Goal: Book appointment/travel/reservation

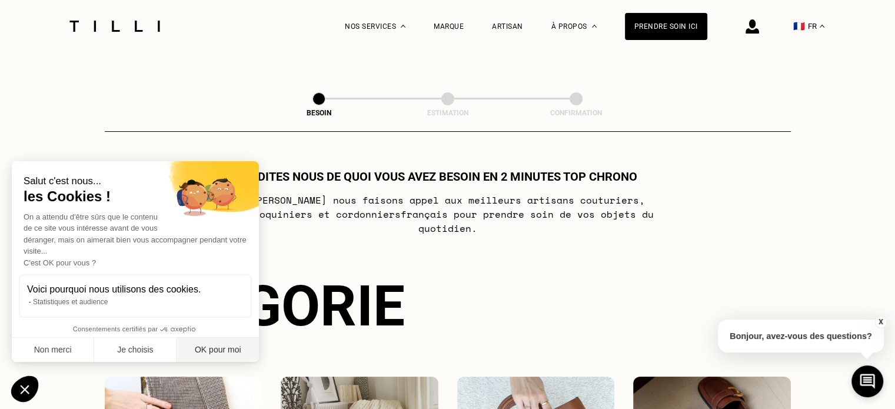
click at [195, 353] on button "OK pour moi" at bounding box center [217, 350] width 82 height 25
checkbox input "true"
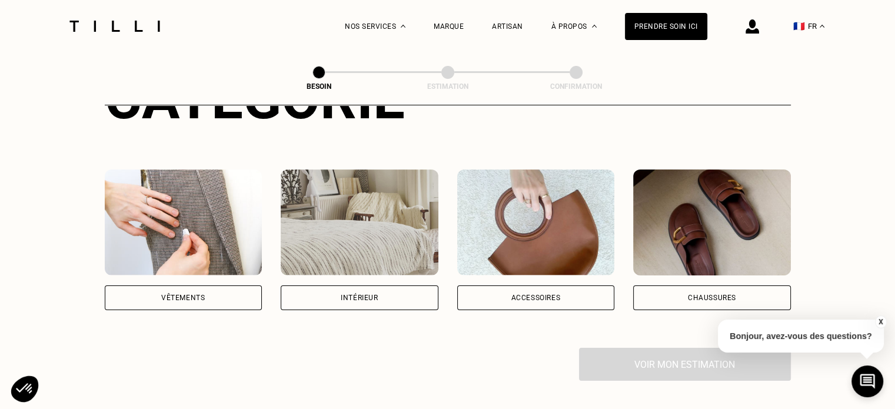
scroll to position [207, 0]
click at [561, 285] on div "Accessoires" at bounding box center [536, 297] width 158 height 25
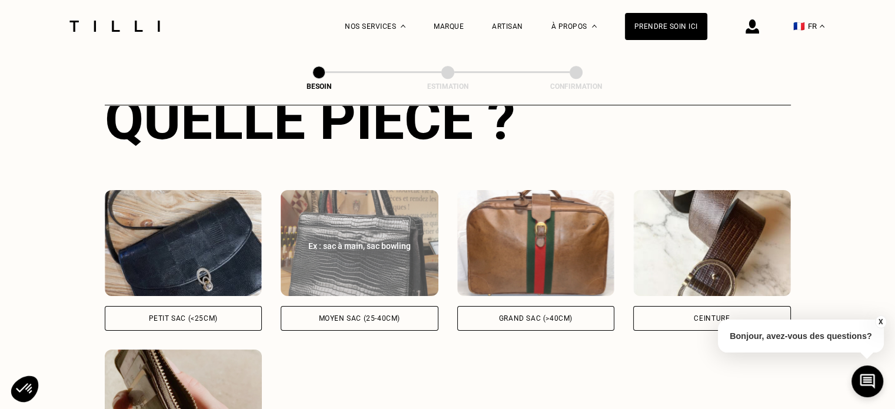
scroll to position [506, 0]
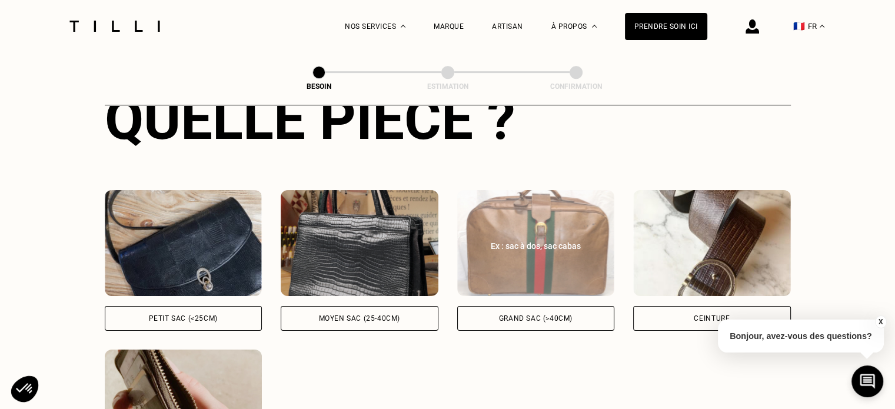
click at [533, 306] on div "Grand sac (>40cm)" at bounding box center [536, 318] width 158 height 25
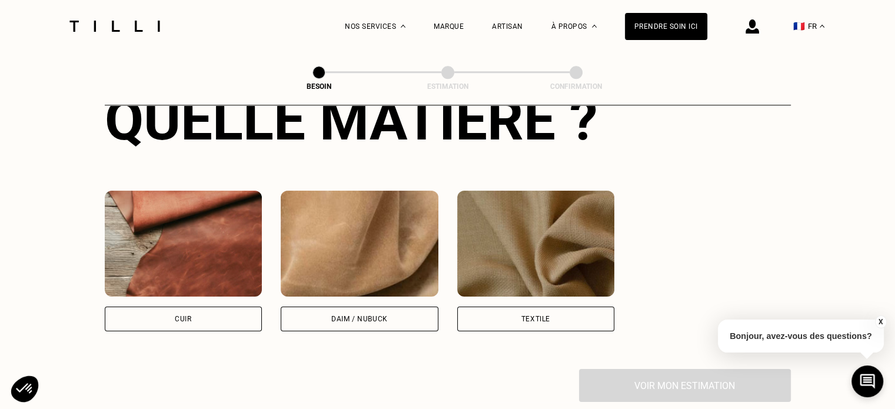
scroll to position [983, 0]
click at [539, 316] on div "Textile" at bounding box center [535, 319] width 29 height 7
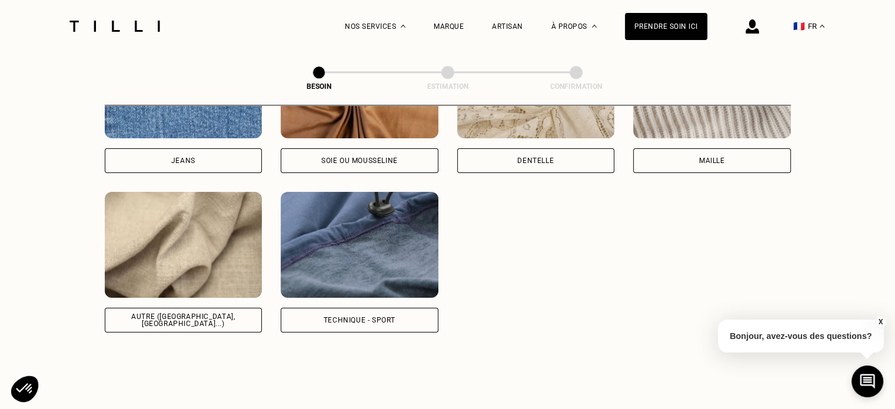
scroll to position [1466, 0]
click at [302, 250] on img at bounding box center [360, 245] width 158 height 106
select select "FR"
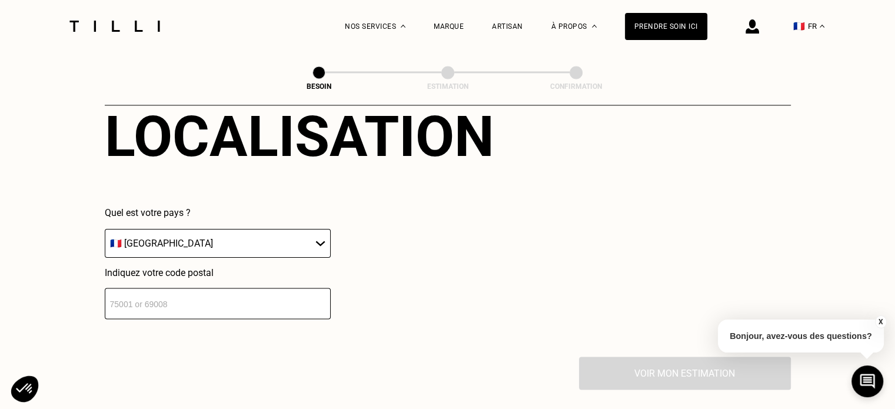
scroll to position [1771, 0]
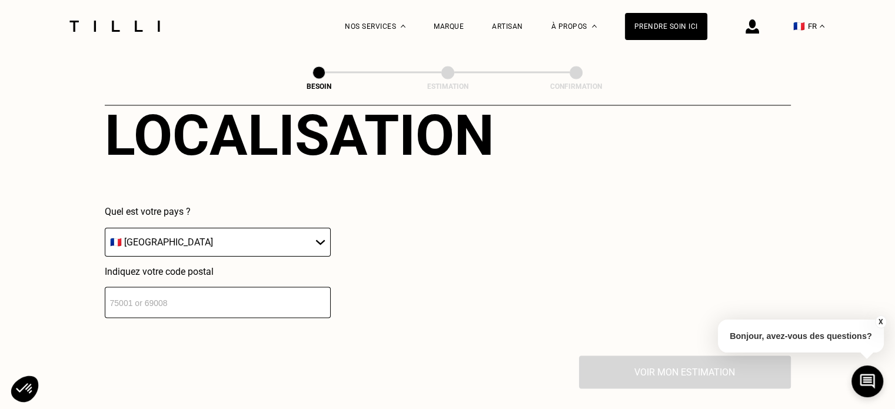
click at [233, 228] on select "🇩🇪 [GEOGRAPHIC_DATA] 🇦🇹 [GEOGRAPHIC_DATA] 🇧🇪 [GEOGRAPHIC_DATA] 🇧🇬 Bulgarie 🇨🇾 C…" at bounding box center [218, 242] width 226 height 29
click at [155, 286] on input "number" at bounding box center [218, 301] width 226 height 31
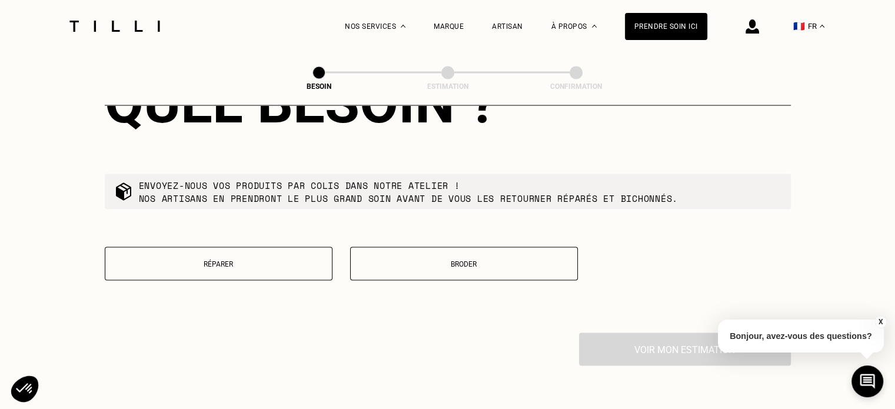
scroll to position [2095, 0]
type input "59000"
click at [259, 246] on button "Réparer" at bounding box center [219, 263] width 228 height 34
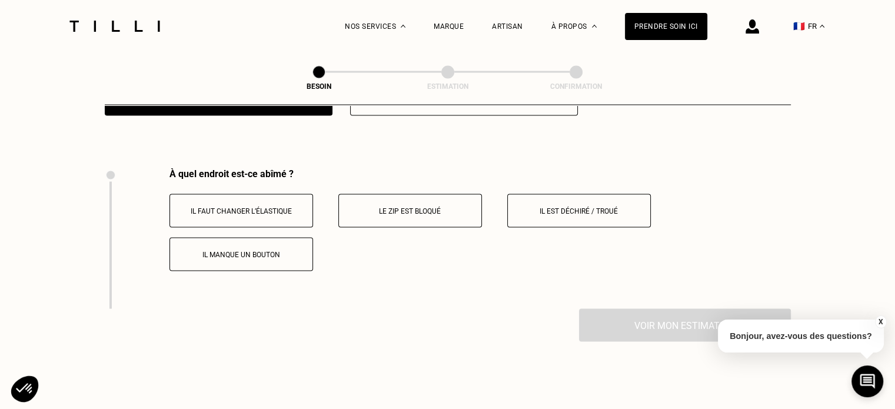
scroll to position [2263, 0]
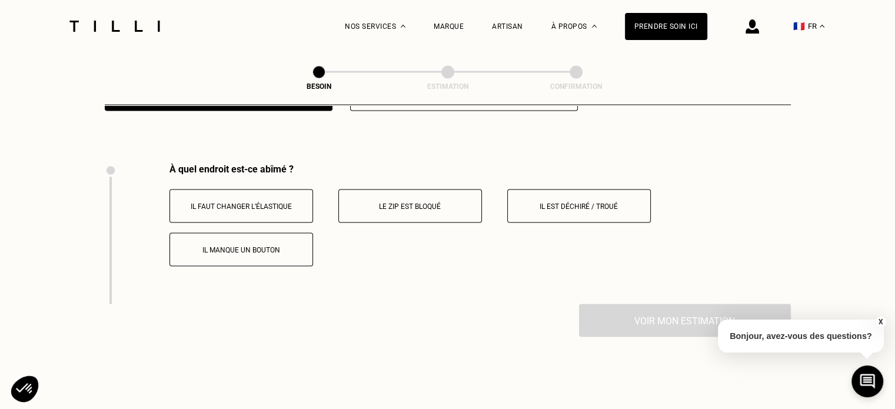
click at [409, 202] on p "Le zip est bloqué" at bounding box center [410, 206] width 131 height 8
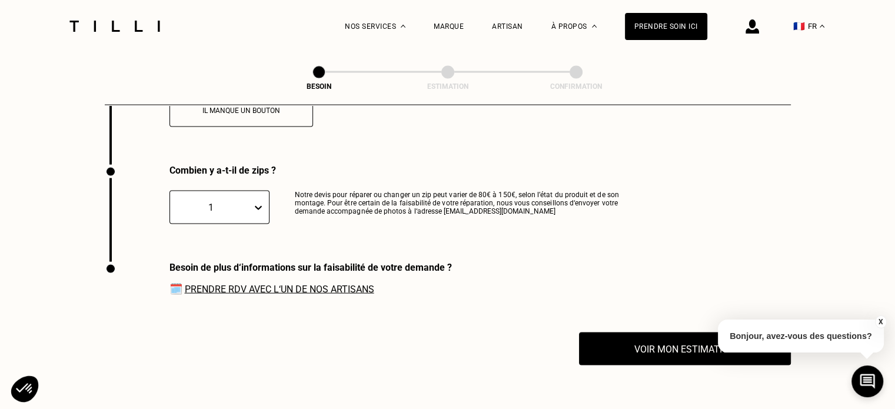
scroll to position [2403, 0]
